Goal: Check status: Check status

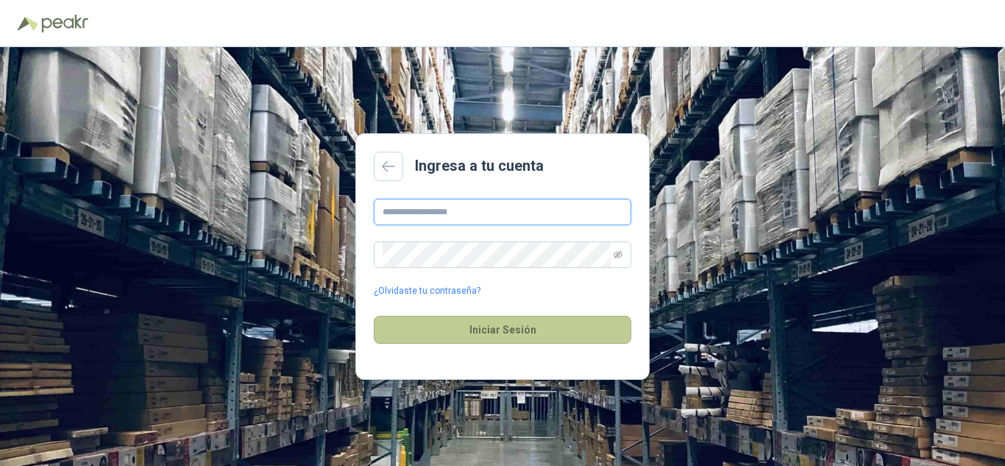
type input "**********"
click at [463, 326] on button "Iniciar Sesión" at bounding box center [502, 330] width 257 height 28
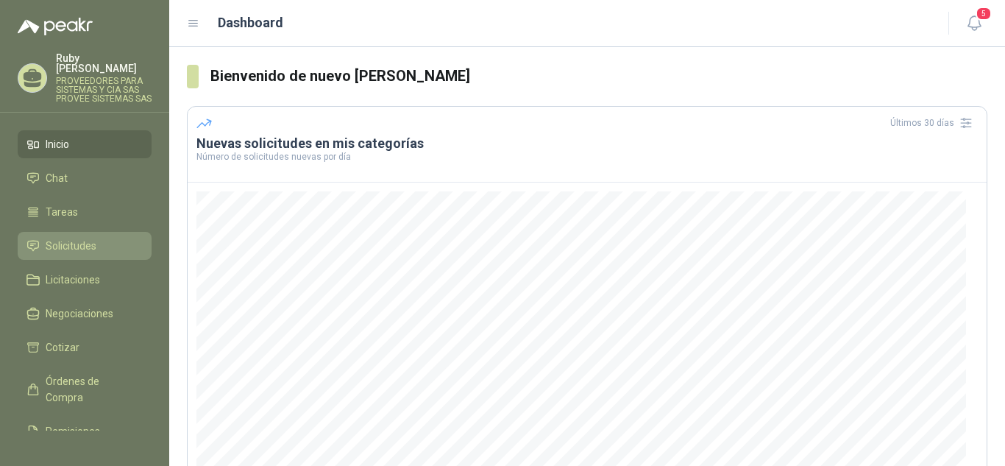
click at [67, 238] on span "Solicitudes" at bounding box center [71, 246] width 51 height 16
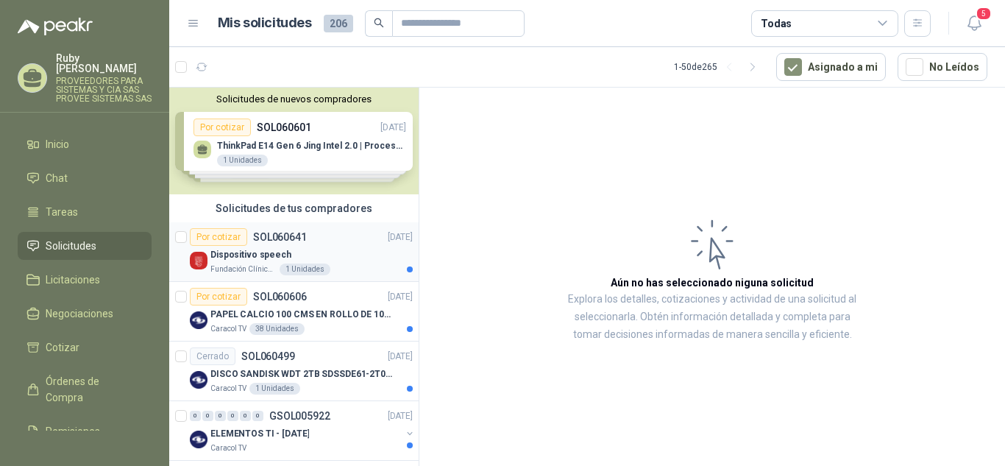
click at [232, 251] on p "Dispositivo speech" at bounding box center [250, 255] width 81 height 14
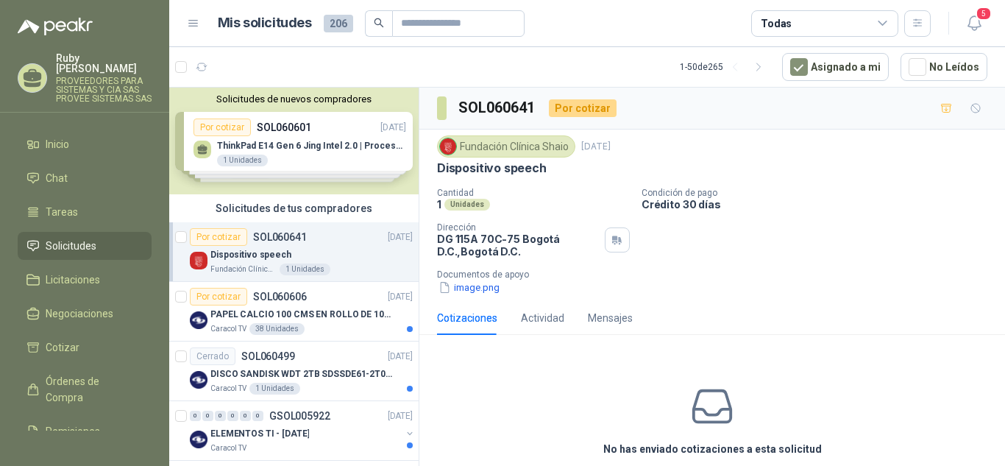
drag, startPoint x: 438, startPoint y: 174, endPoint x: 548, endPoint y: 175, distance: 109.6
click at [548, 175] on div "Dispositivo speech" at bounding box center [712, 167] width 550 height 15
copy p "Dispositivo speech"
click at [454, 289] on button "image.png" at bounding box center [469, 287] width 64 height 15
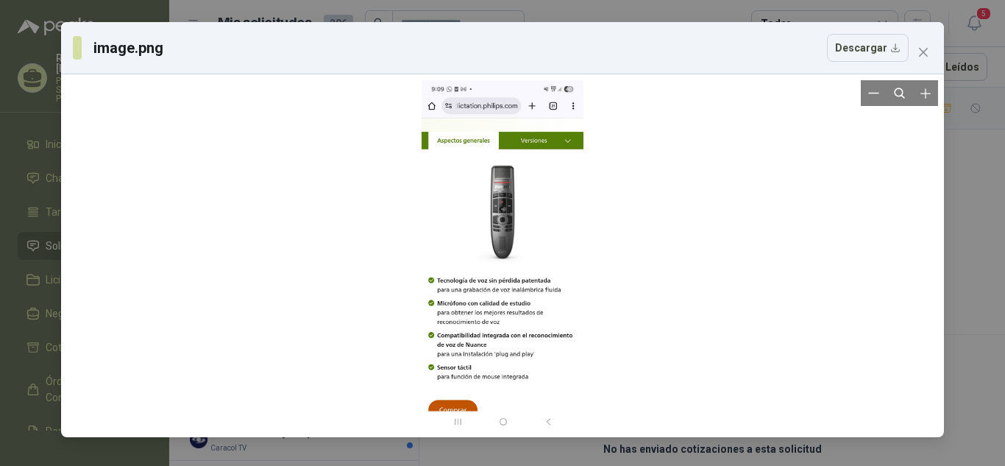
click at [505, 220] on div at bounding box center [503, 255] width 162 height 351
click at [505, 215] on div at bounding box center [503, 255] width 162 height 351
click at [932, 96] on icon "Zoom in" at bounding box center [925, 93] width 15 height 15
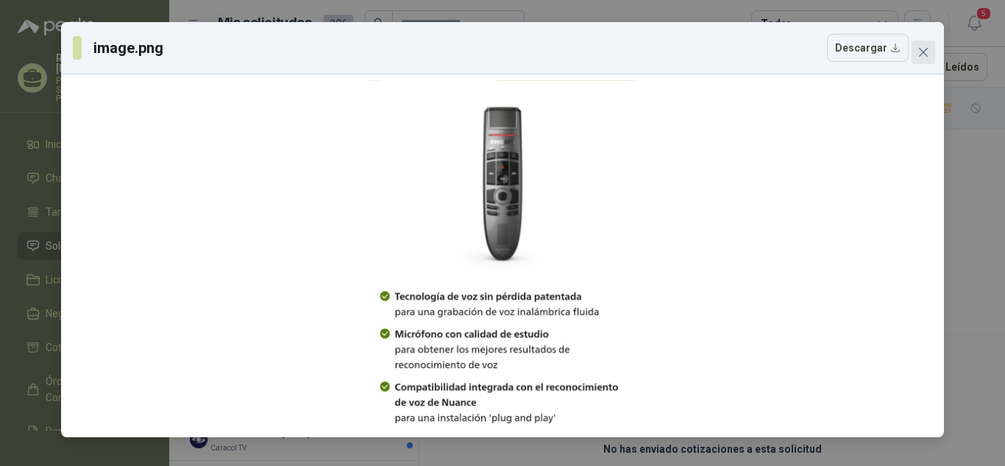
click at [926, 51] on icon "close" at bounding box center [923, 52] width 12 height 12
